Goal: Transaction & Acquisition: Purchase product/service

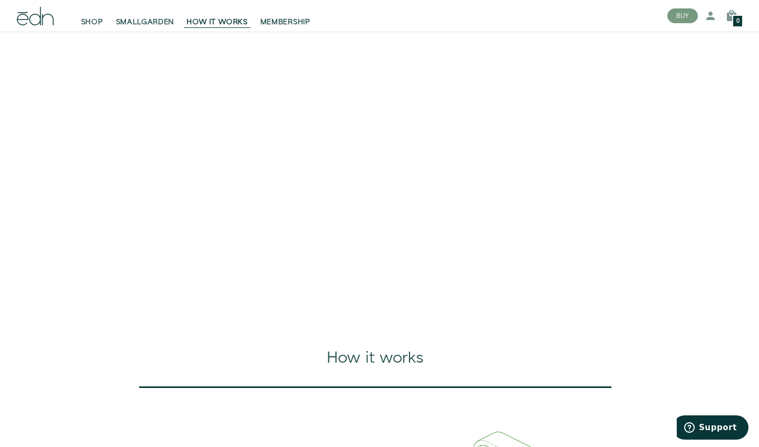
scroll to position [101, 0]
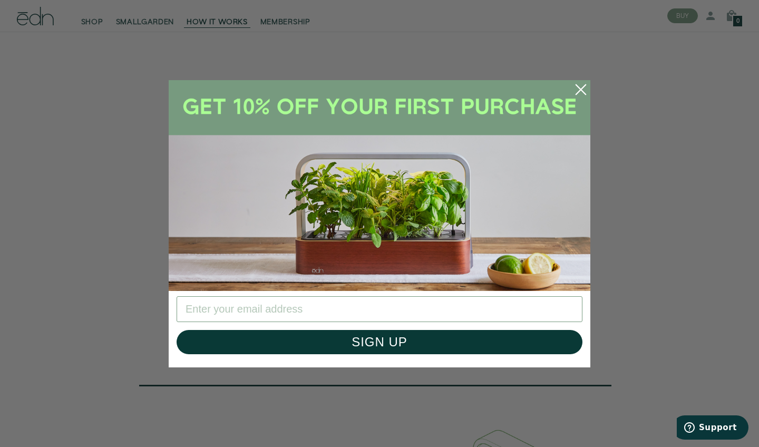
type input "roberson.home@yahoo.com"
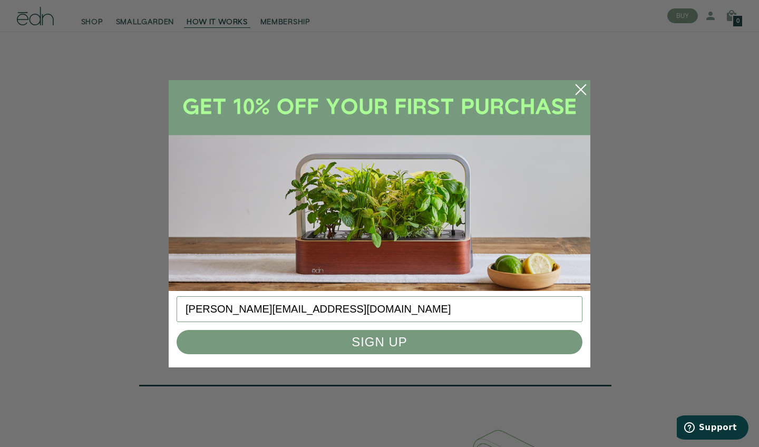
click at [390, 349] on button "SIGN UP" at bounding box center [380, 342] width 406 height 24
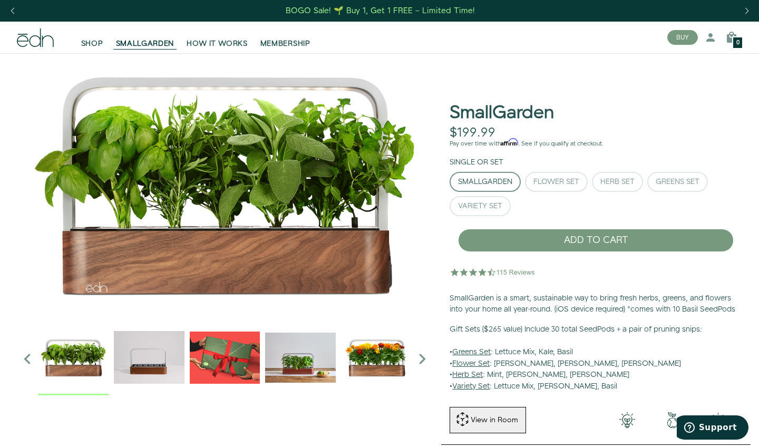
click at [147, 354] on img "2 / 6" at bounding box center [149, 357] width 71 height 71
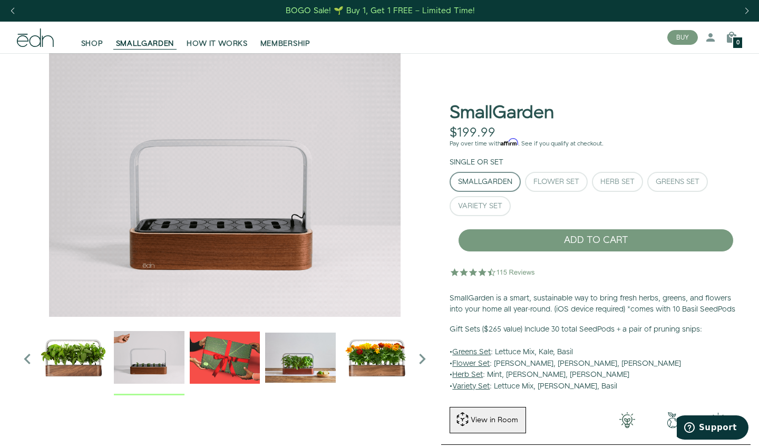
click at [293, 363] on img "4 / 6" at bounding box center [300, 357] width 71 height 71
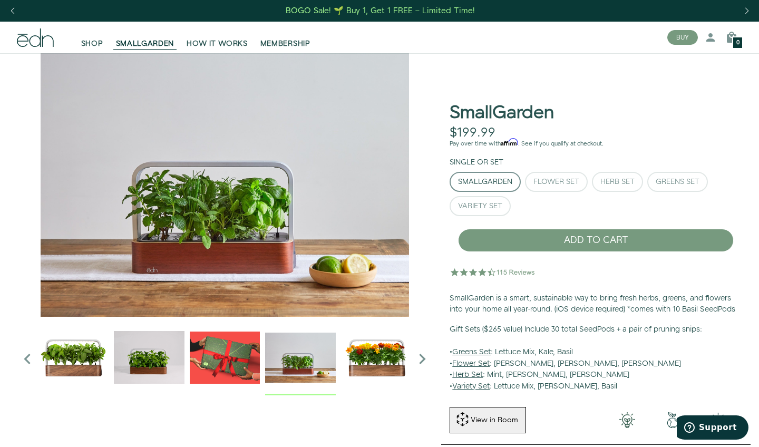
click at [396, 371] on img "5 / 6" at bounding box center [376, 357] width 71 height 71
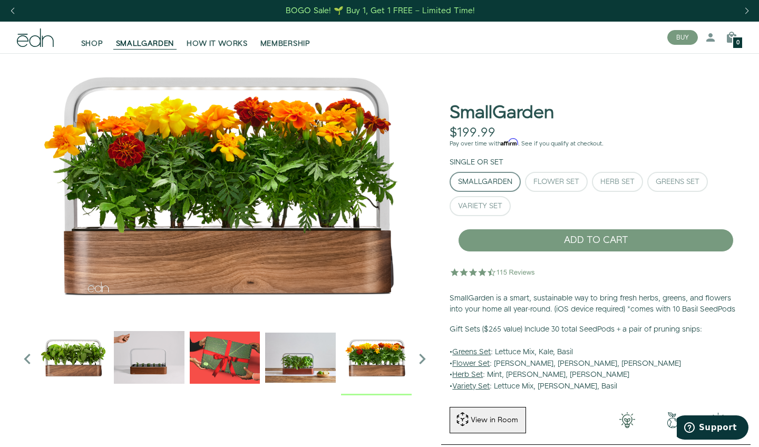
click at [425, 359] on icon "Next slide" at bounding box center [422, 358] width 21 height 21
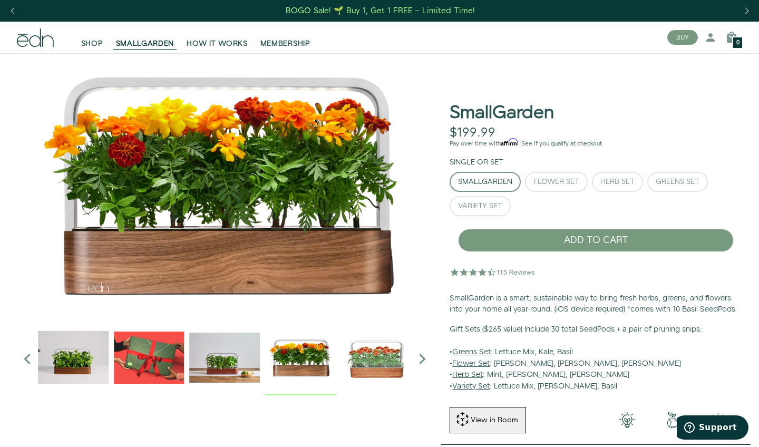
click at [393, 363] on img "6 / 6" at bounding box center [376, 357] width 71 height 71
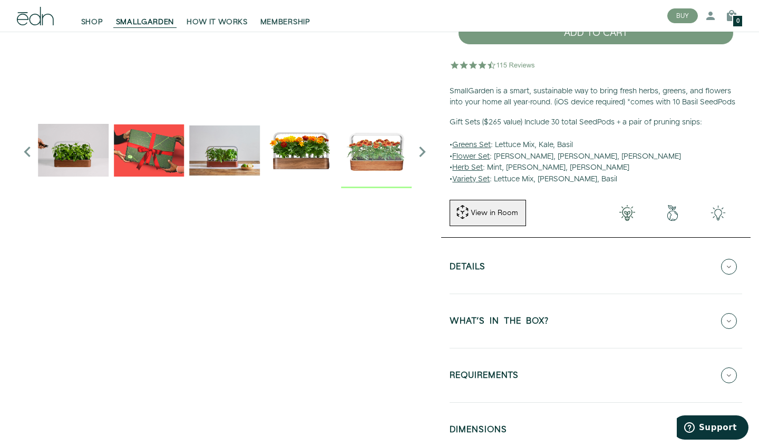
scroll to position [212, 0]
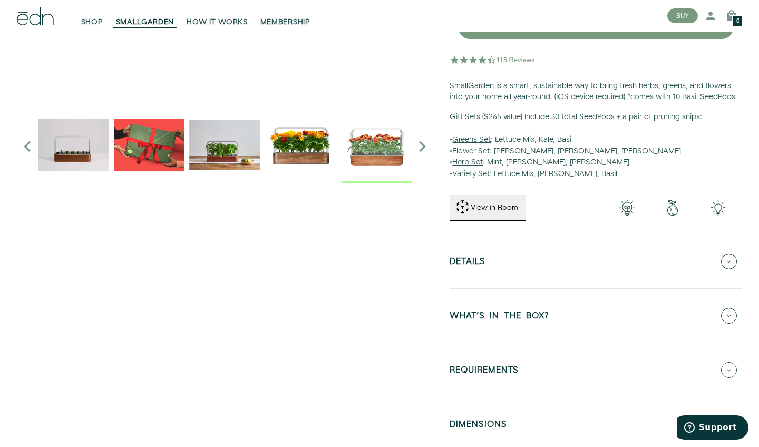
click at [733, 317] on icon at bounding box center [729, 316] width 16 height 16
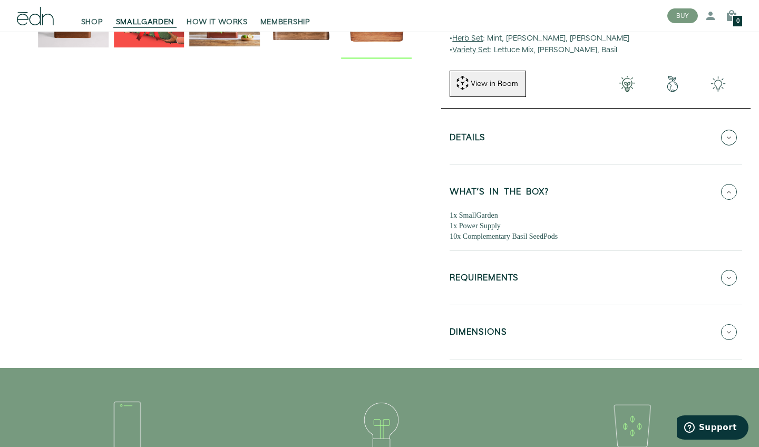
scroll to position [337, 0]
click at [731, 285] on icon at bounding box center [729, 277] width 16 height 16
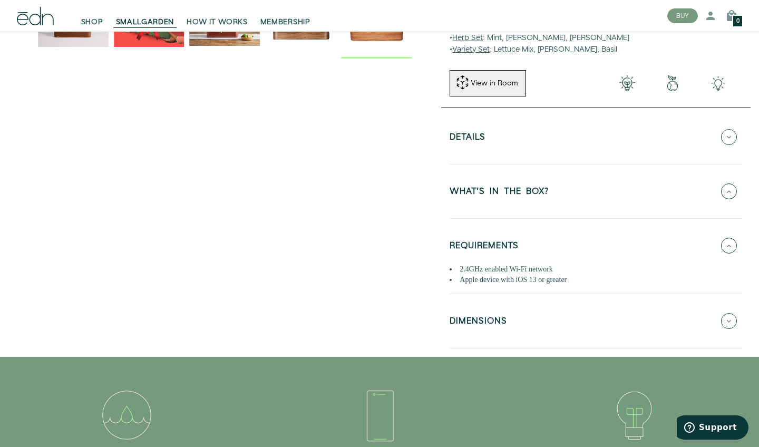
click at [737, 329] on button "DIMENSIONS" at bounding box center [595, 320] width 292 height 37
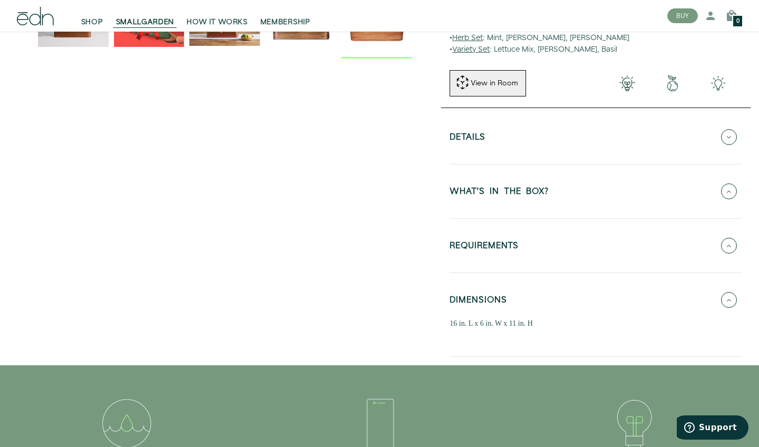
click at [727, 141] on icon at bounding box center [729, 137] width 16 height 16
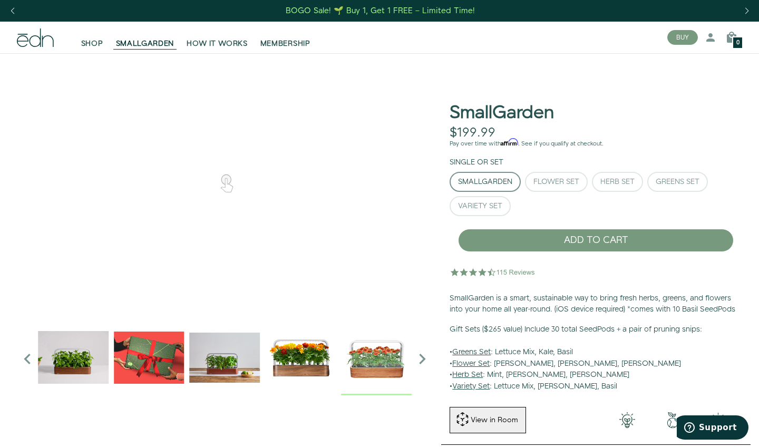
scroll to position [0, 0]
click at [314, 354] on img "5 / 6" at bounding box center [300, 357] width 71 height 71
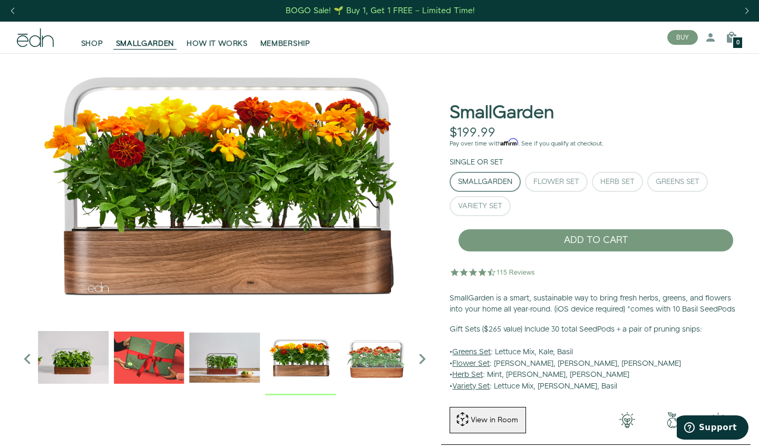
click at [29, 356] on icon "Previous slide" at bounding box center [27, 358] width 21 height 21
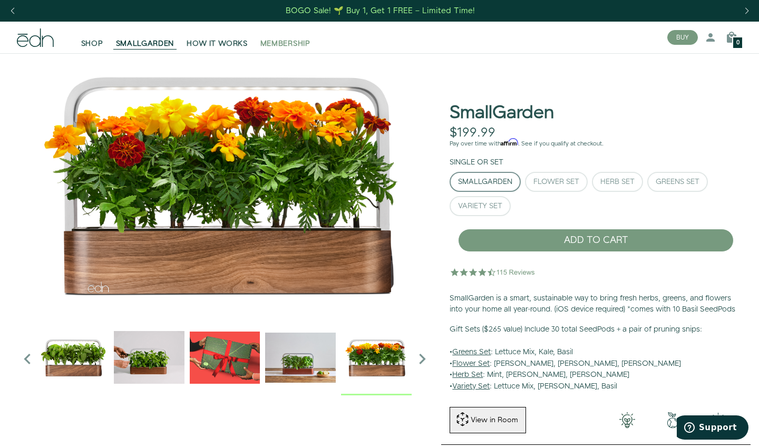
click at [280, 46] on span "MEMBERSHIP" at bounding box center [285, 43] width 50 height 11
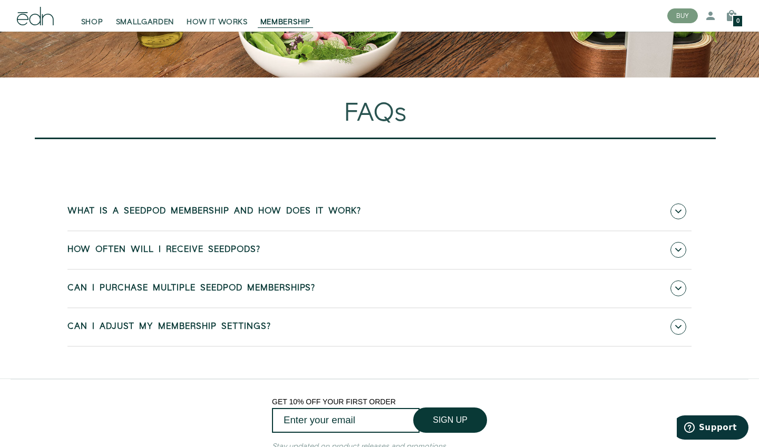
scroll to position [3257, 0]
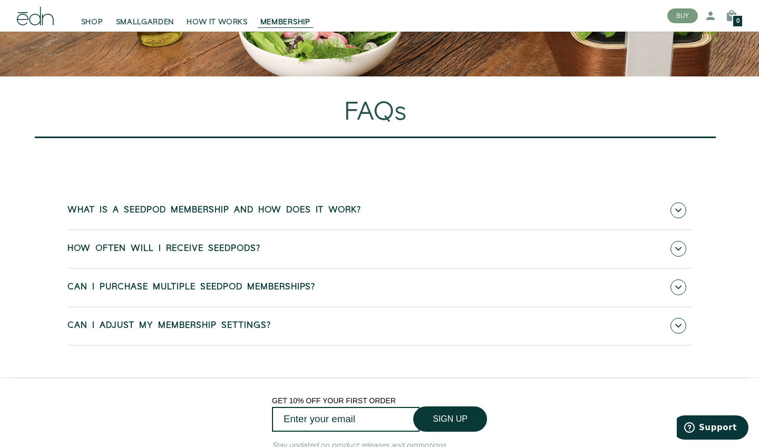
click at [680, 213] on icon at bounding box center [678, 210] width 6 height 6
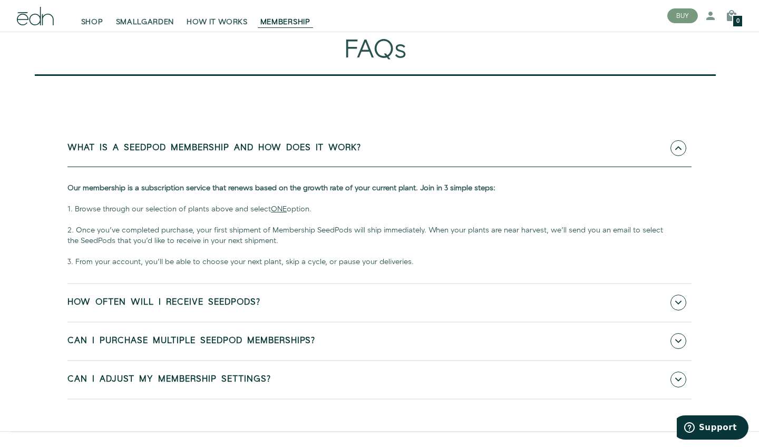
scroll to position [3321, 0]
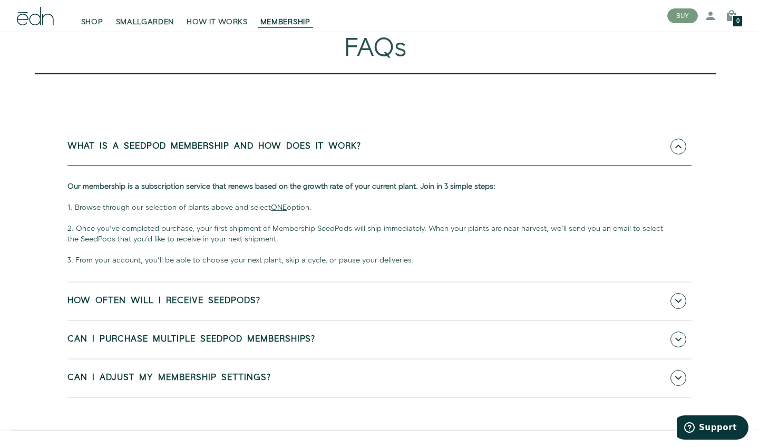
click at [680, 309] on span at bounding box center [678, 301] width 16 height 16
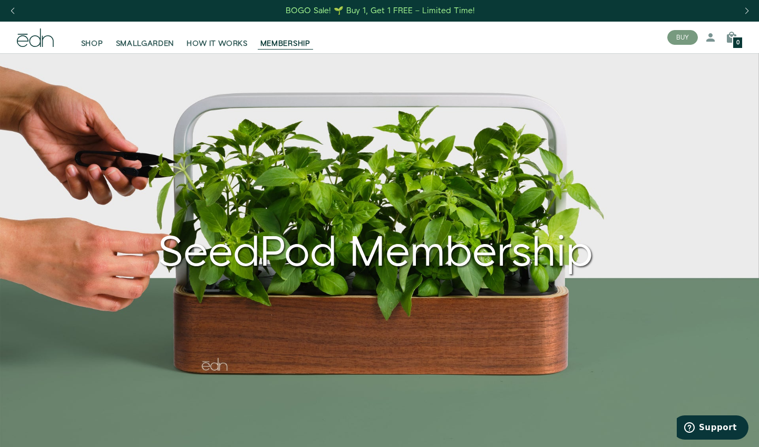
scroll to position [0, 0]
click at [99, 42] on span "SHOP" at bounding box center [92, 43] width 22 height 11
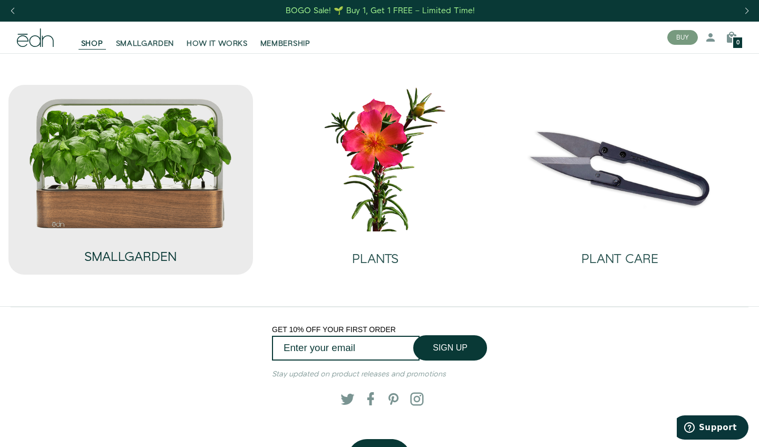
click at [138, 260] on h2 "SMALLGARDEN" at bounding box center [130, 257] width 92 height 14
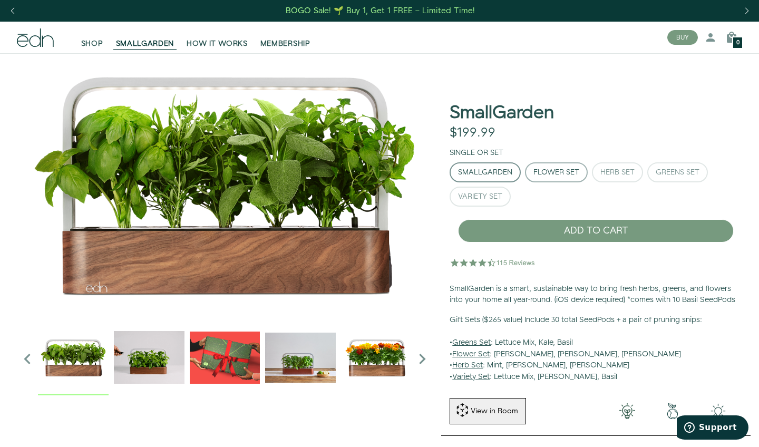
click at [562, 174] on div "Flower Set" at bounding box center [556, 172] width 46 height 7
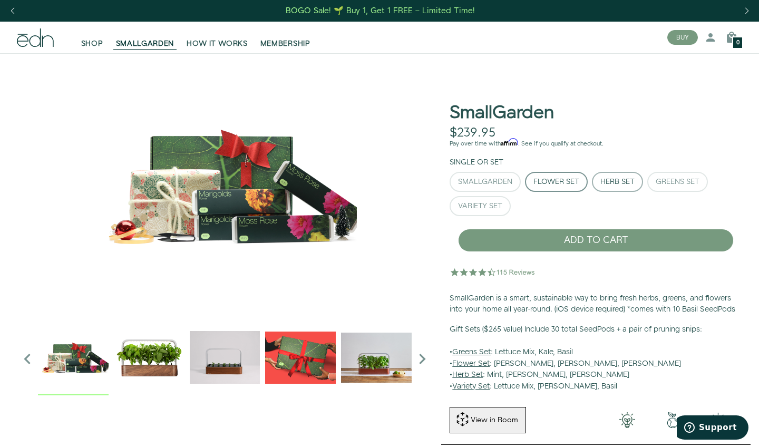
click at [616, 180] on div "Herb Set" at bounding box center [617, 181] width 34 height 7
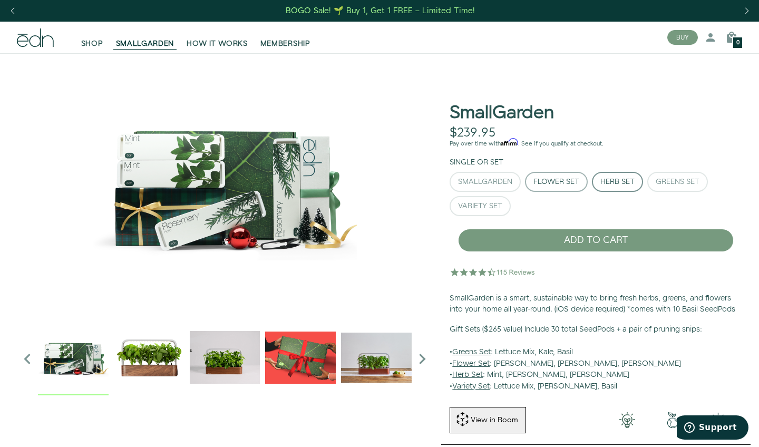
click at [564, 179] on div "Flower Set" at bounding box center [556, 181] width 46 height 7
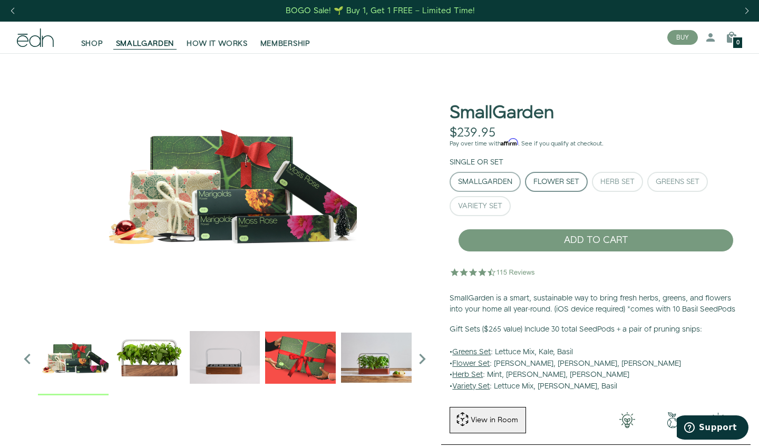
click at [498, 179] on div "SmallGarden" at bounding box center [485, 181] width 54 height 7
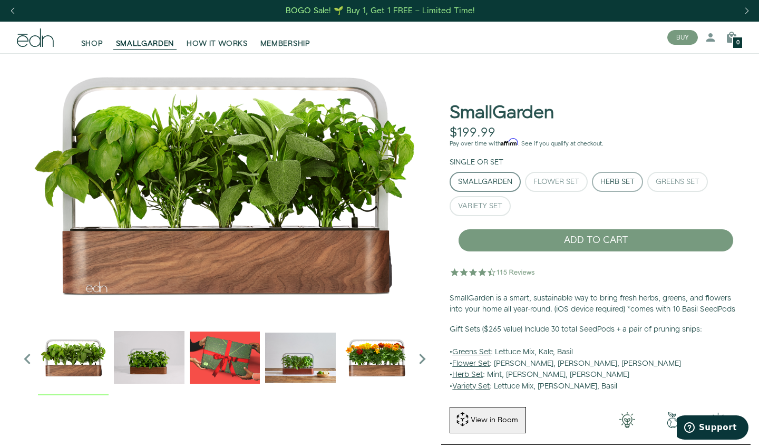
click at [595, 179] on button "Herb Set" at bounding box center [617, 182] width 51 height 20
